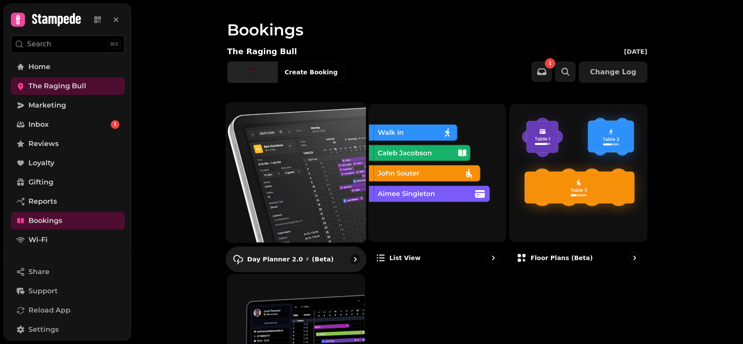
click at [317, 197] on img at bounding box center [296, 173] width 154 height 154
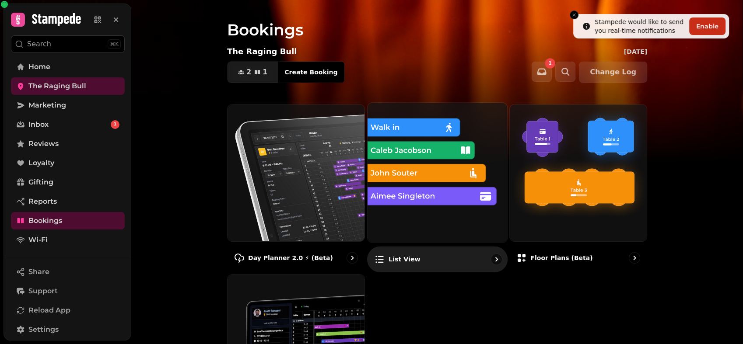
click at [402, 194] on img at bounding box center [437, 173] width 154 height 154
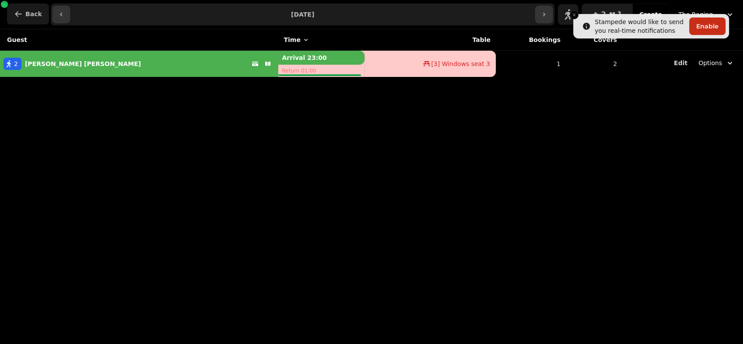
click at [24, 10] on button "Back" at bounding box center [28, 13] width 42 height 21
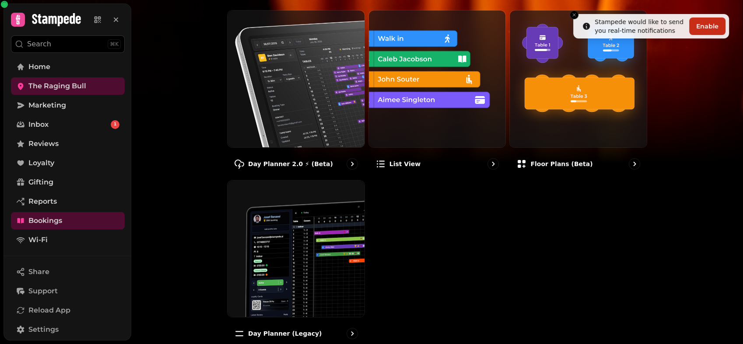
scroll to position [97, 0]
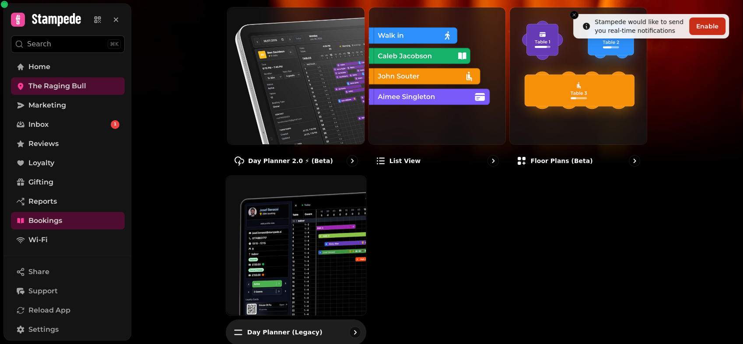
click at [266, 267] on img at bounding box center [296, 246] width 154 height 154
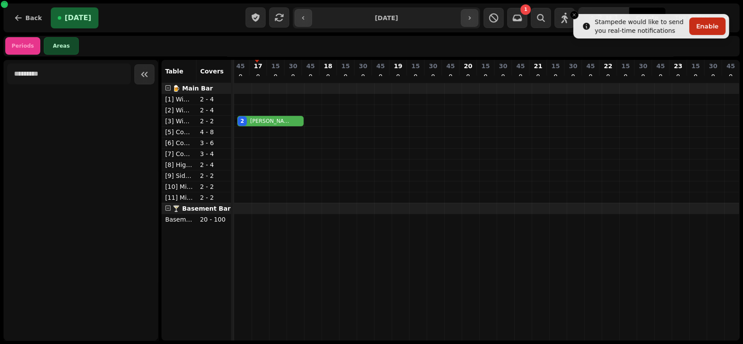
scroll to position [0, 1175]
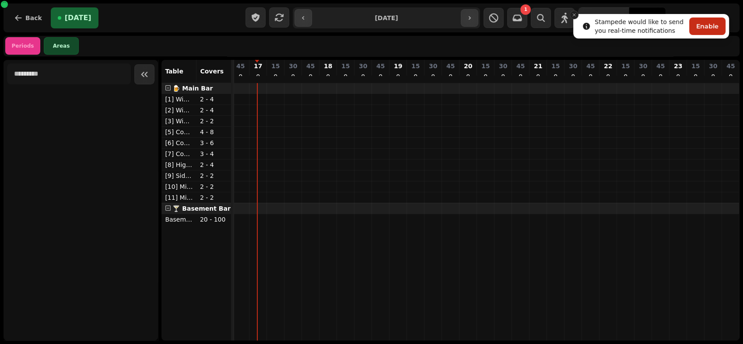
click at [573, 14] on icon "Close toast" at bounding box center [573, 14] width 5 height 5
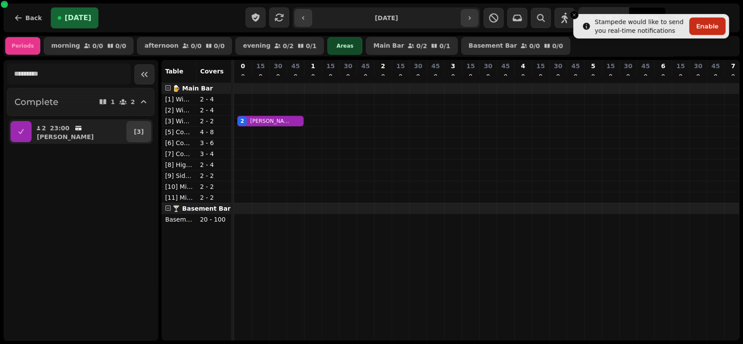
scroll to position [0, 1175]
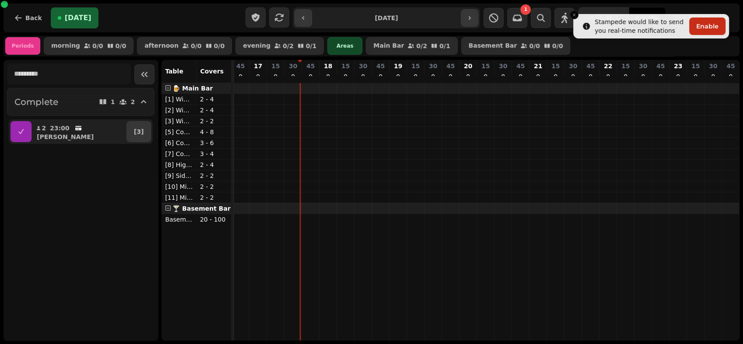
click at [398, 17] on input "**********" at bounding box center [387, 18] width 146 height 14
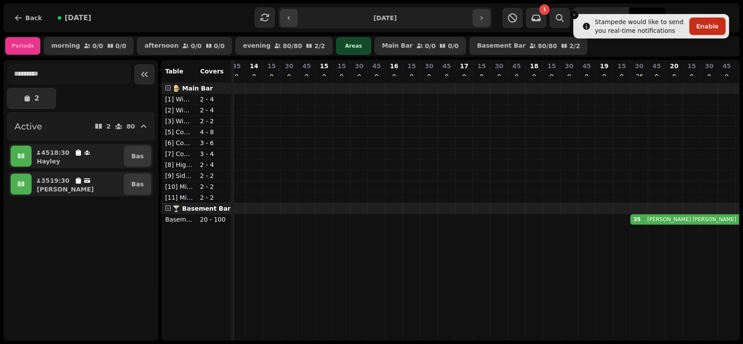
scroll to position [0, 1124]
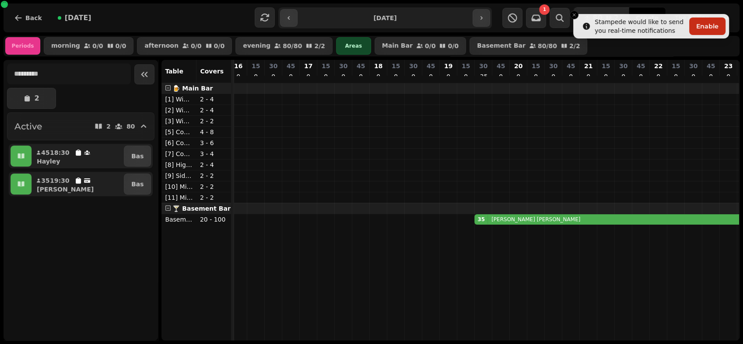
click at [357, 15] on input "**********" at bounding box center [384, 18] width 171 height 14
type input "**********"
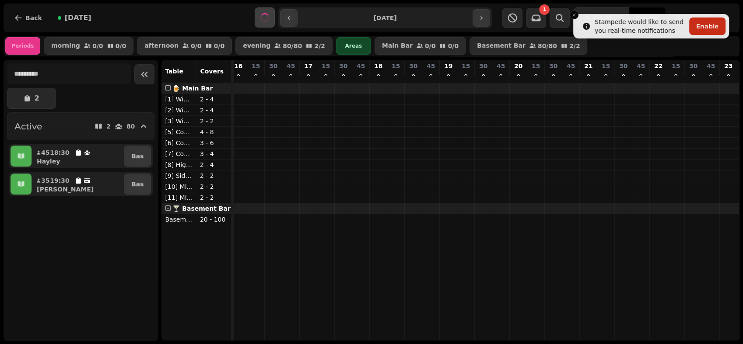
scroll to position [0, 1175]
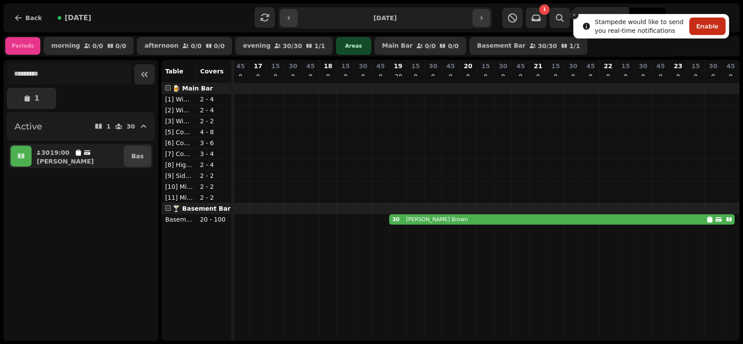
click at [571, 15] on icon "Close toast" at bounding box center [573, 14] width 5 height 5
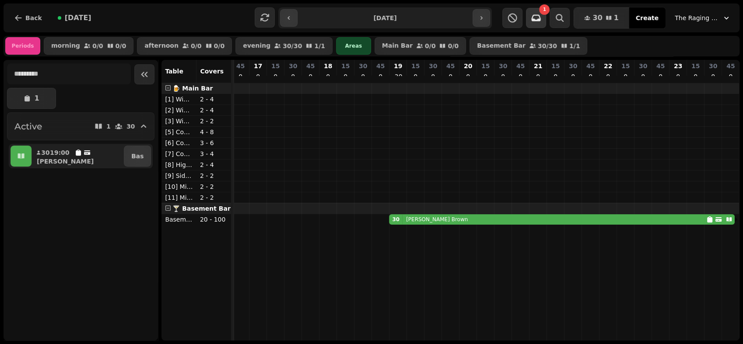
click at [545, 25] on button "button" at bounding box center [536, 18] width 20 height 20
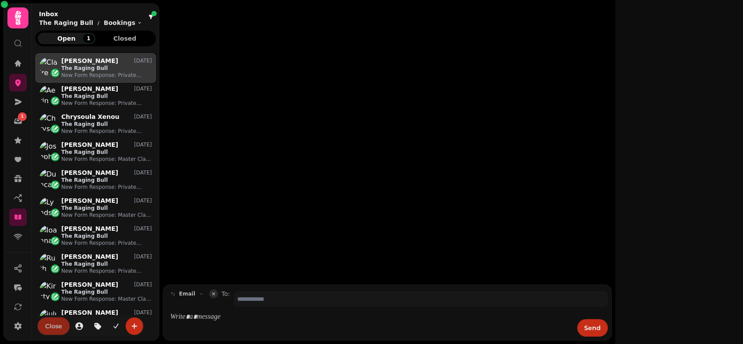
scroll to position [276, 112]
